Goal: Contribute content: Add original content to the website for others to see

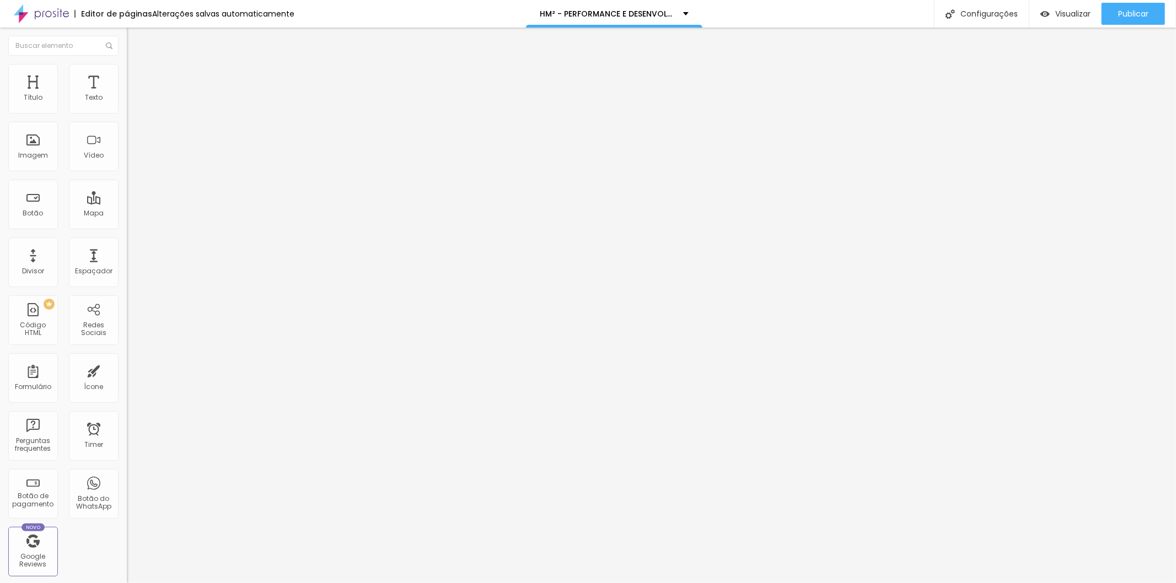
drag, startPoint x: 53, startPoint y: 174, endPoint x: 0, endPoint y: 24, distance: 159.7
click at [0, 24] on div "Editor de páginas Alterações salvas automaticamente HM² - PERFORMANCE E DESENVO…" at bounding box center [588, 291] width 1176 height 583
click at [1061, 19] on div "Visualizar" at bounding box center [1065, 14] width 50 height 22
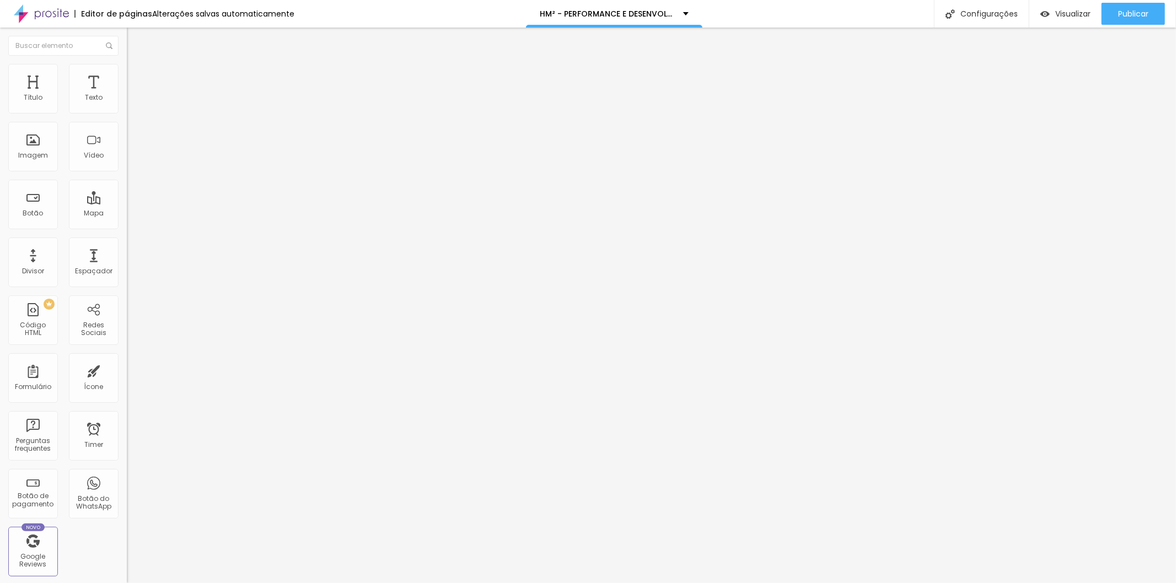
drag, startPoint x: 59, startPoint y: 169, endPoint x: 0, endPoint y: 19, distance: 161.6
click at [0, 19] on div "Editor de páginas Alterações salvas automaticamente HM² - PERFORMANCE E DESENVO…" at bounding box center [588, 291] width 1176 height 583
click at [1128, 13] on span "Publicar" at bounding box center [1133, 13] width 30 height 9
click at [1075, 12] on span "Visualizar" at bounding box center [1062, 13] width 35 height 9
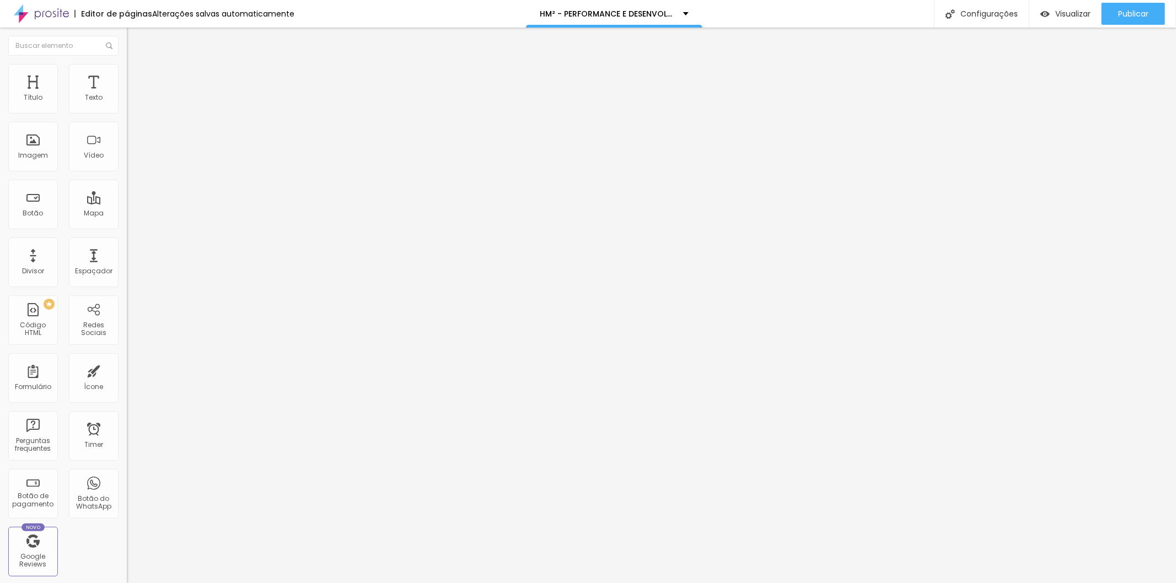
click at [135, 37] on div "Editar Código HTML" at bounding box center [180, 40] width 90 height 9
drag, startPoint x: 60, startPoint y: 177, endPoint x: 0, endPoint y: 58, distance: 133.6
click at [127, 58] on div "Conteúdo Avançado Código HTML 31238 caracteres <! DOCTYPE html > < html lang = …" at bounding box center [190, 91] width 127 height 76
click at [1061, 13] on span "Visualizar" at bounding box center [1072, 13] width 35 height 9
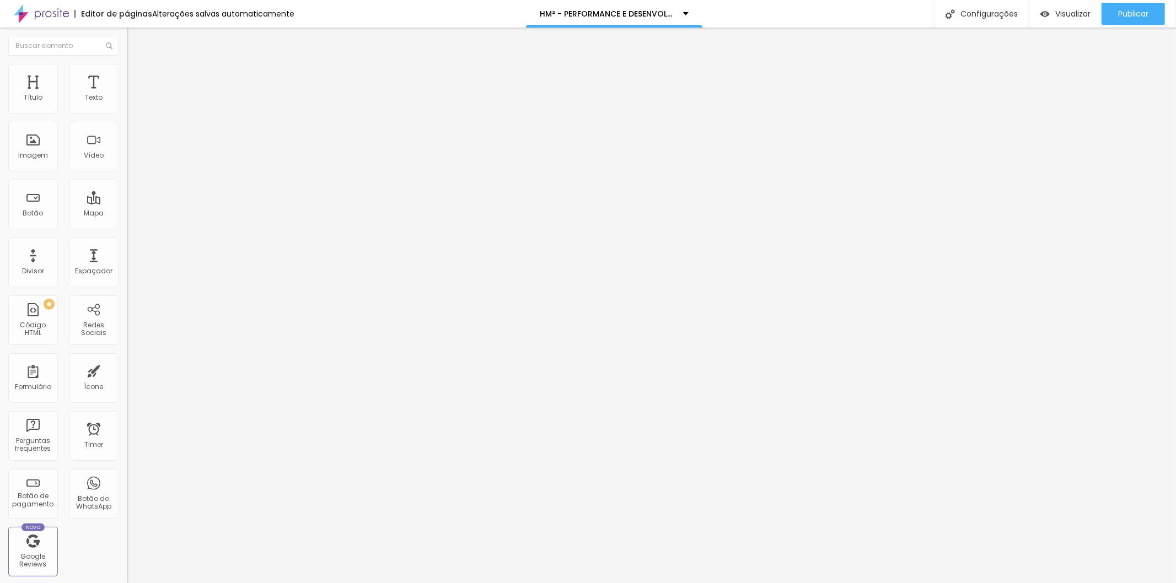
click at [127, 166] on div "document . querySelectorAll ( '.card-premium' ) . forEach ( el => { observer . …" at bounding box center [808, 128] width 1363 height 75
drag, startPoint x: 51, startPoint y: 172, endPoint x: 0, endPoint y: 26, distance: 154.8
click at [0, 26] on div "Editor de páginas Alterações [PERSON_NAME] automaticamente HM² - PERFORMANCE E …" at bounding box center [588, 291] width 1176 height 583
drag, startPoint x: 51, startPoint y: 165, endPoint x: 0, endPoint y: 50, distance: 126.6
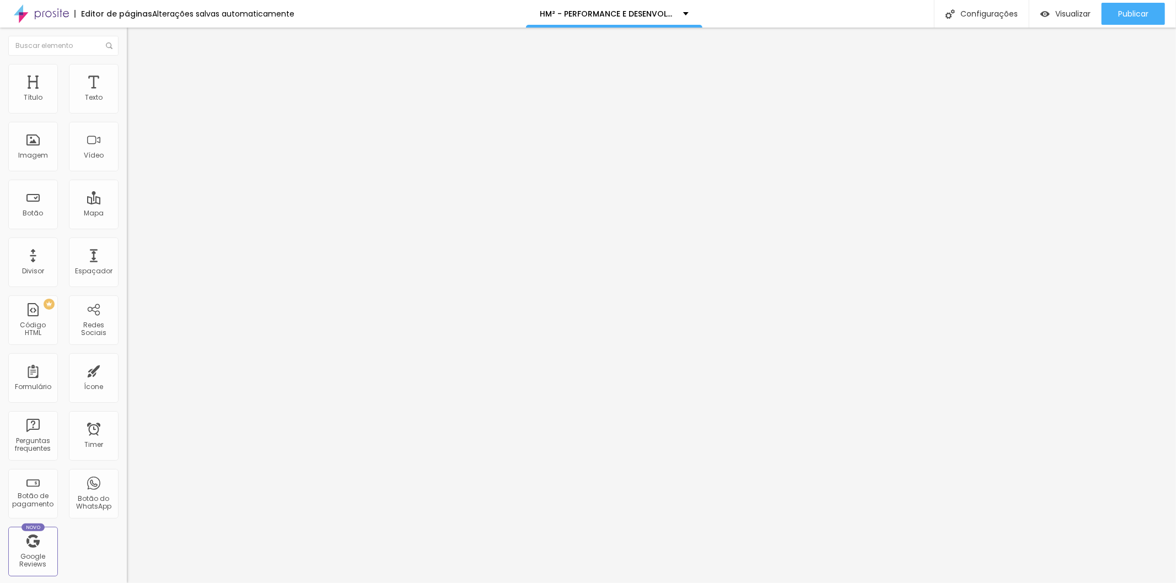
click at [127, 50] on div "Editar Código HTML Conteúdo Avançado Código HTML 36154 caracteres <! DOCTYPE ht…" at bounding box center [190, 306] width 127 height 556
click at [1065, 6] on div "Visualizar" at bounding box center [1065, 14] width 50 height 22
drag, startPoint x: 63, startPoint y: 178, endPoint x: 0, endPoint y: 68, distance: 127.1
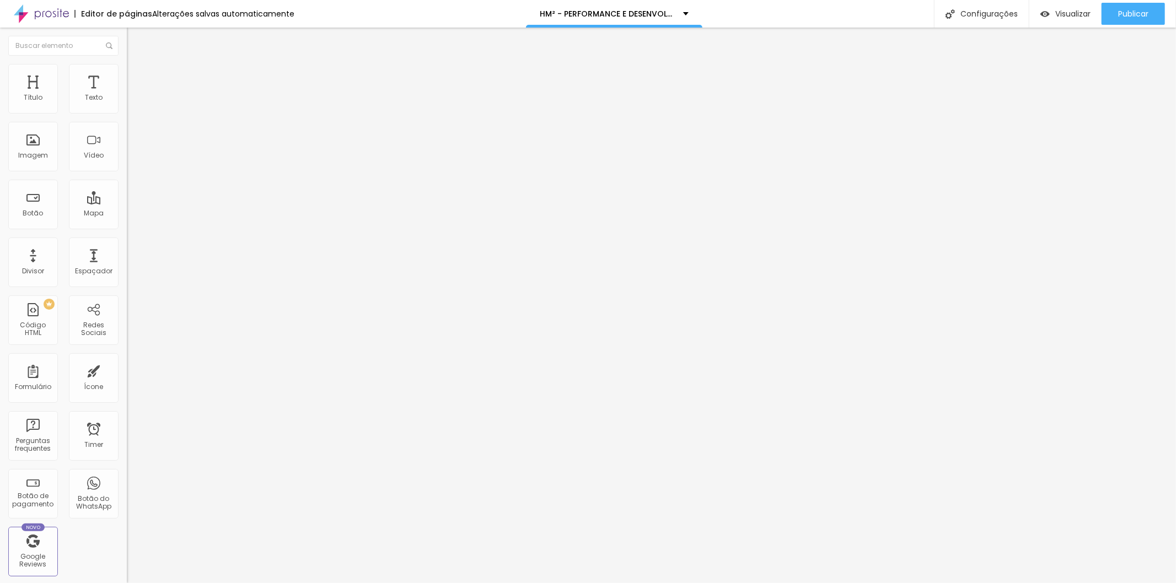
click at [127, 68] on div "Conteúdo Avançado Código HTML 34717 caracteres <! DOCTYPE html > < html lang = …" at bounding box center [190, 91] width 127 height 76
click at [1124, 15] on span "Publicar" at bounding box center [1133, 13] width 30 height 9
drag, startPoint x: 46, startPoint y: 173, endPoint x: 48, endPoint y: 163, distance: 10.1
click at [127, 163] on div at bounding box center [190, 138] width 127 height 85
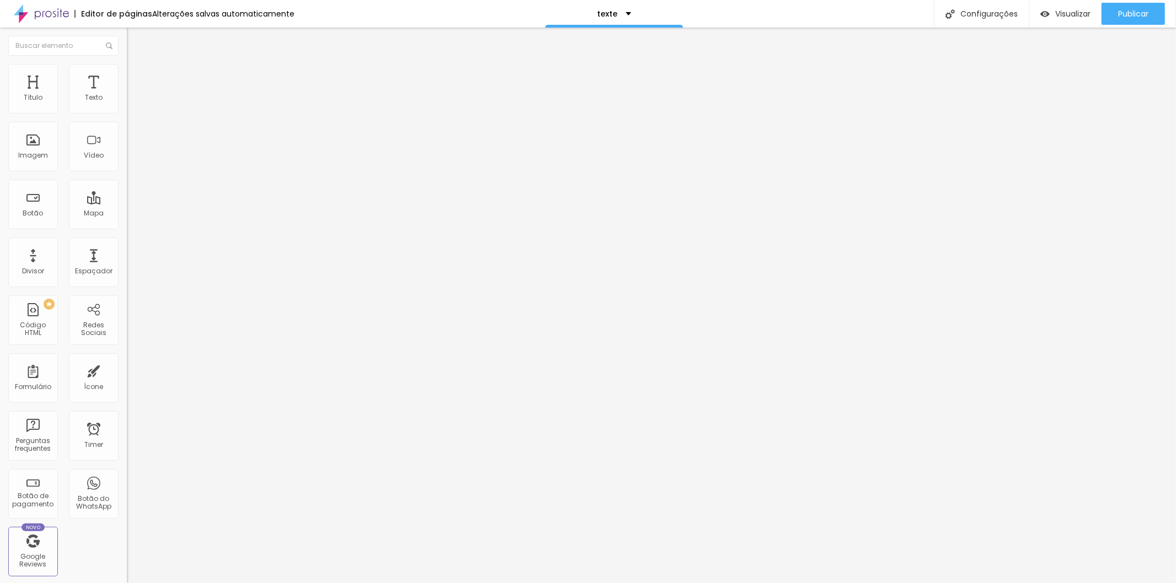
scroll to position [3369, 0]
